Goal: Navigation & Orientation: Understand site structure

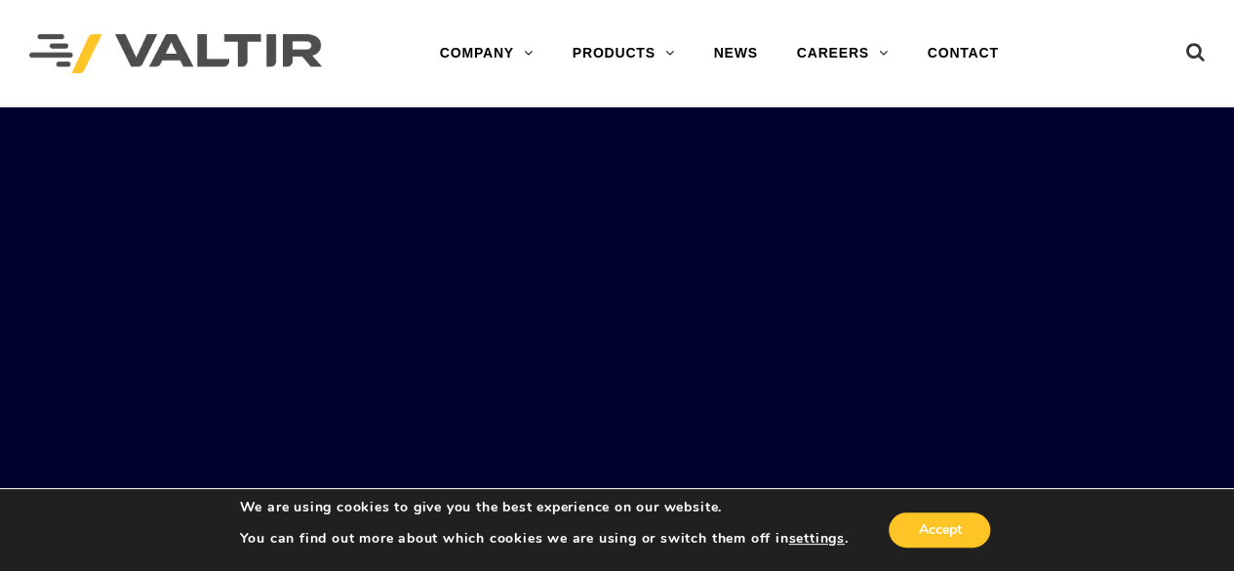
click at [718, 284] on rs-slides "LEARN MORE OUR SMART SOLUTIONS ARE ALWAYS EVOLVING. VIEW PRODUCTS WE ARE HIRING…" at bounding box center [617, 392] width 1234 height 571
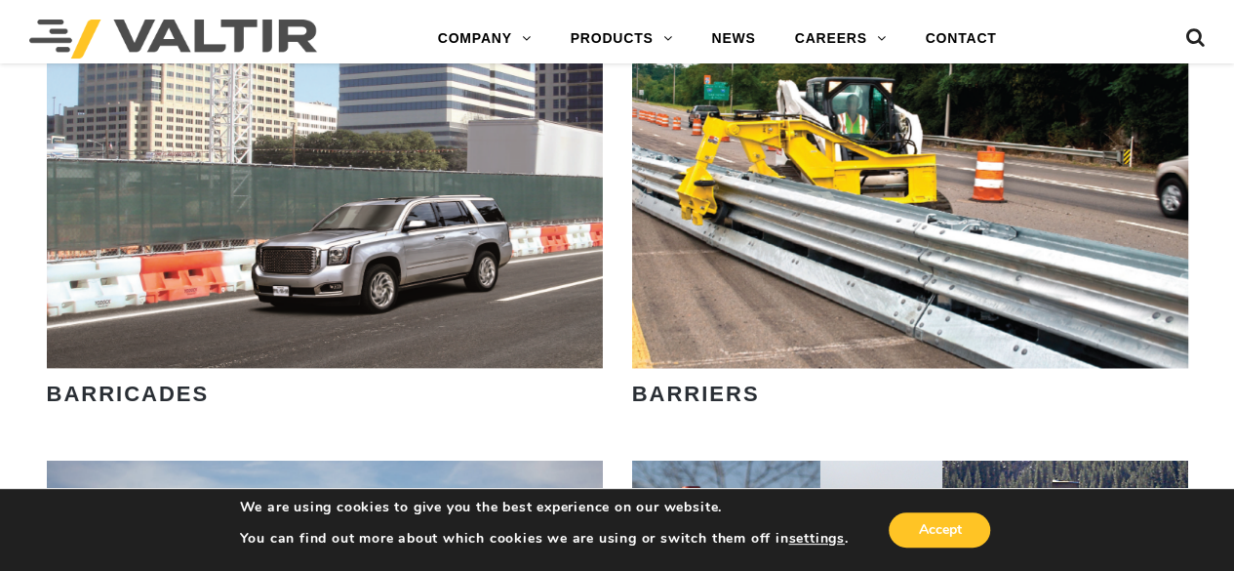
scroll to position [499, 0]
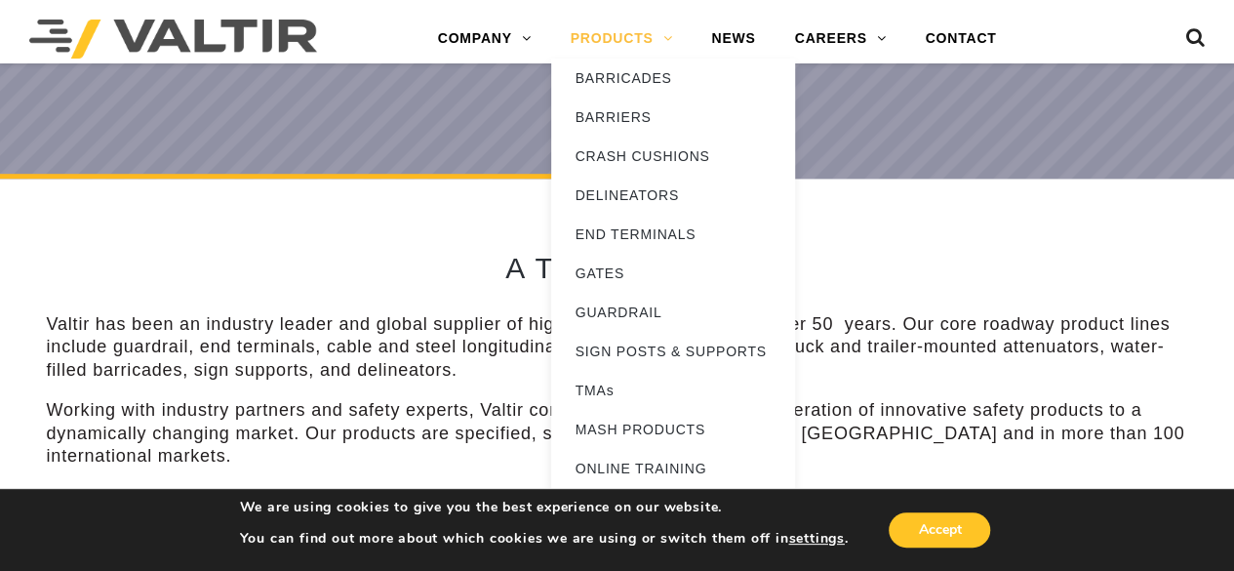
click at [651, 41] on link "PRODUCTS" at bounding box center [621, 39] width 141 height 39
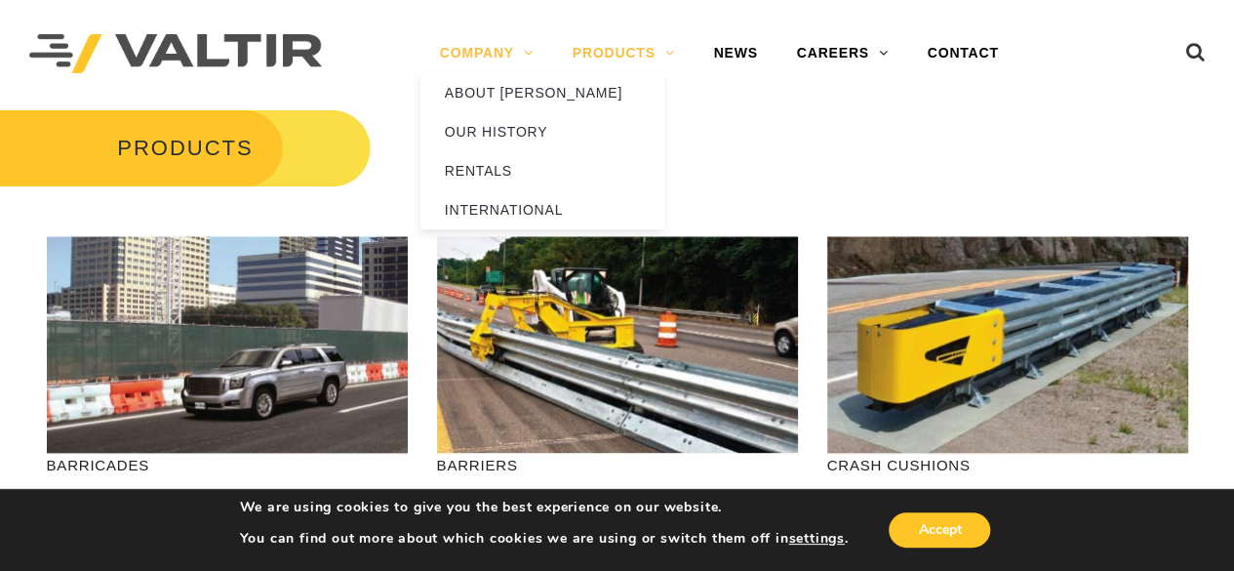
click at [519, 51] on link "COMPANY" at bounding box center [486, 53] width 133 height 39
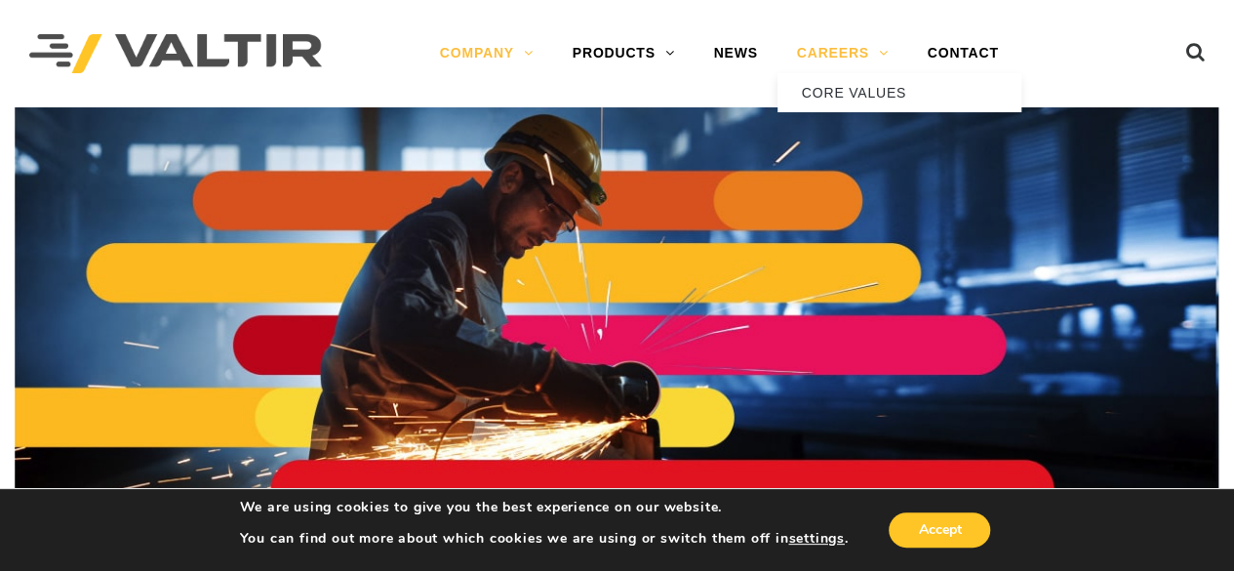
click at [821, 61] on link "CAREERS" at bounding box center [842, 53] width 131 height 39
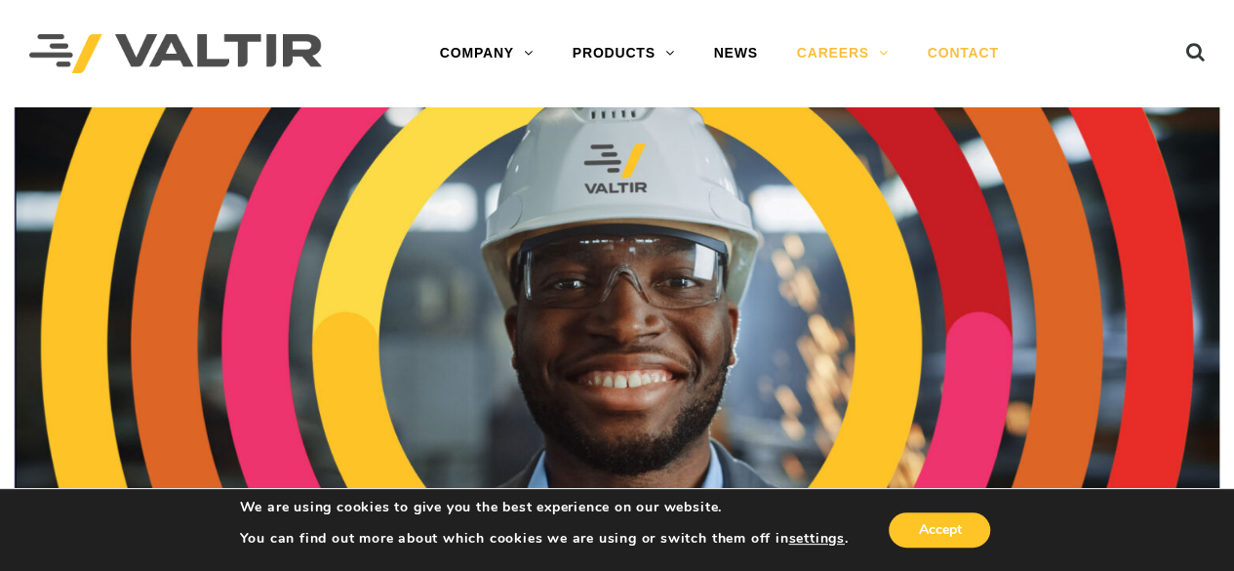
click at [954, 56] on link "CONTACT" at bounding box center [963, 53] width 110 height 39
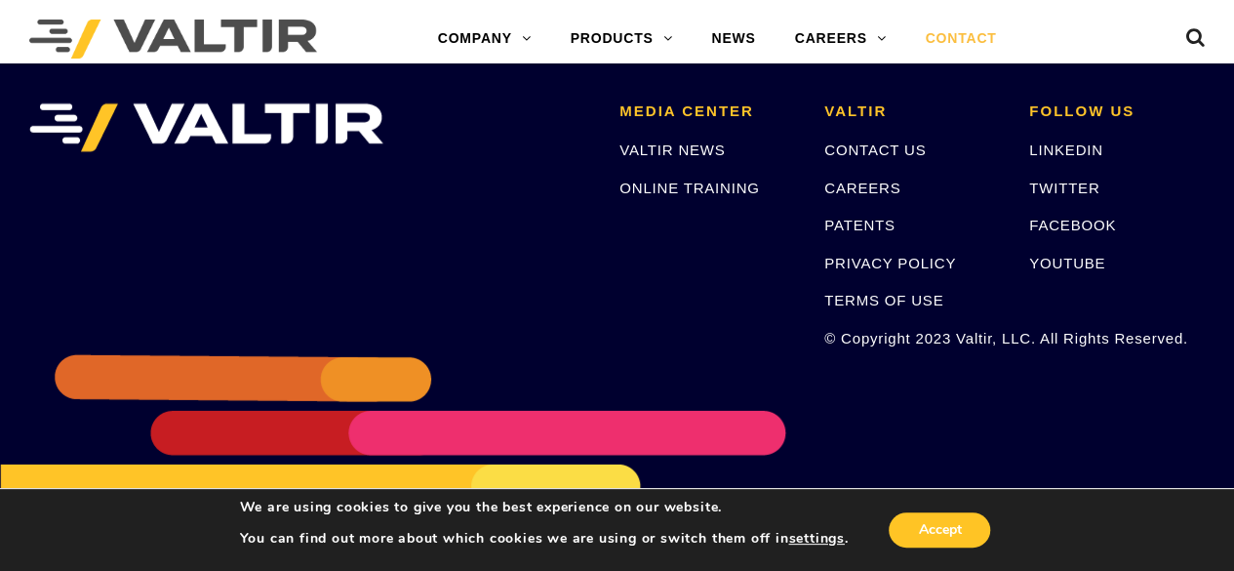
scroll to position [2793, 0]
